Goal: Task Accomplishment & Management: Manage account settings

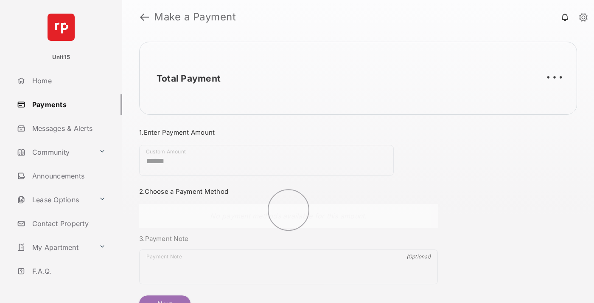
scroll to position [46, 0]
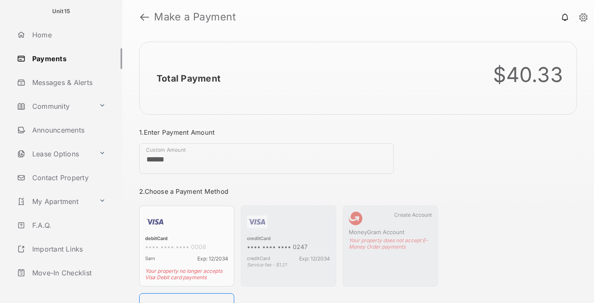
click at [66, 286] on link "Logout" at bounding box center [68, 296] width 109 height 20
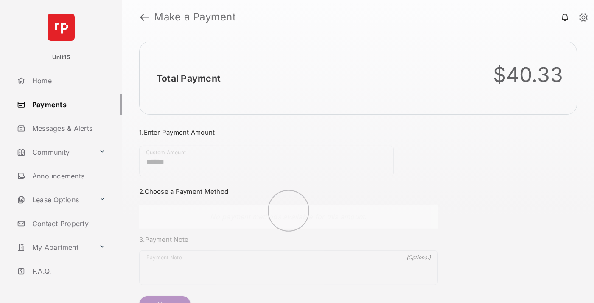
scroll to position [46, 0]
